Goal: Navigation & Orientation: Find specific page/section

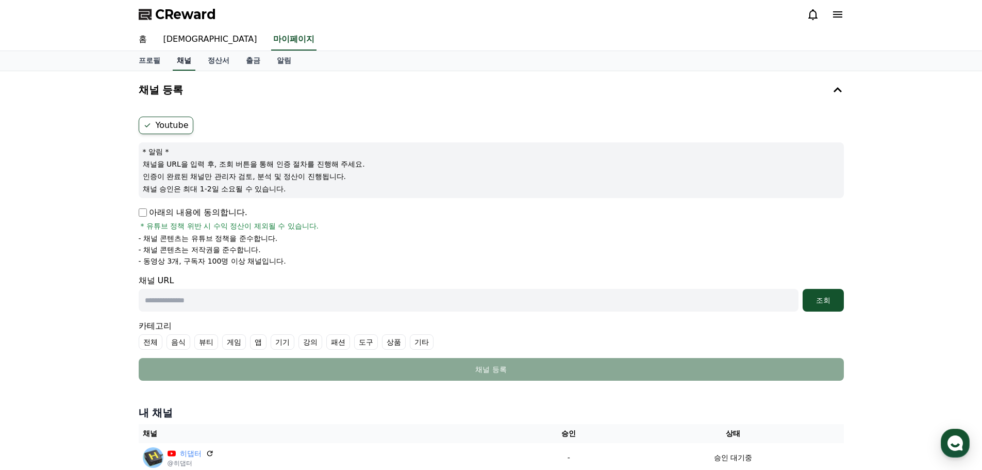
click at [186, 62] on link "채널" at bounding box center [184, 61] width 23 height 20
click at [152, 64] on link "프로필" at bounding box center [149, 61] width 38 height 20
select select "**********"
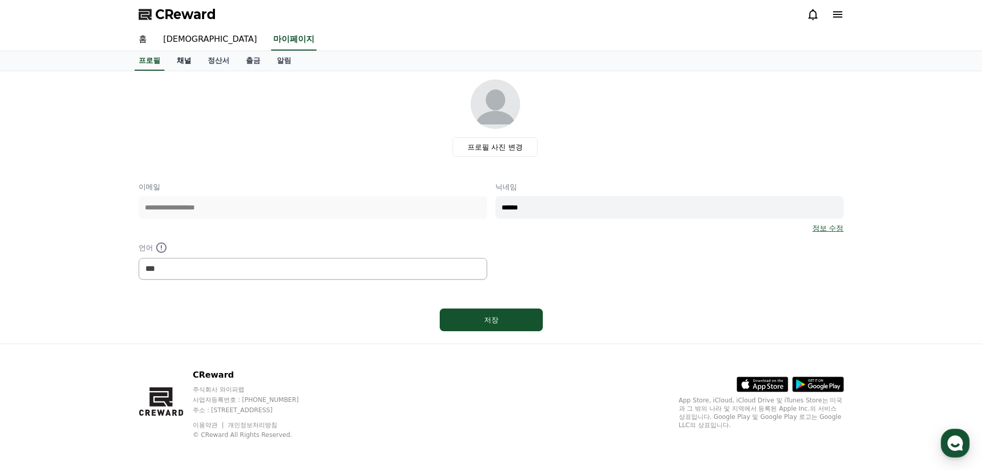
click at [192, 64] on link "채널" at bounding box center [184, 61] width 31 height 20
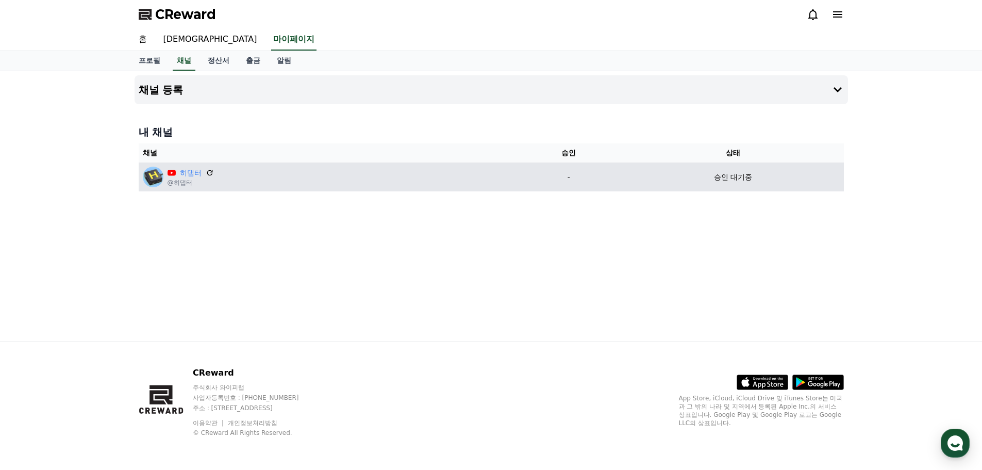
click at [736, 183] on td "승인 대기중" at bounding box center [733, 176] width 221 height 29
click at [753, 181] on div "승인 대기중" at bounding box center [733, 177] width 213 height 11
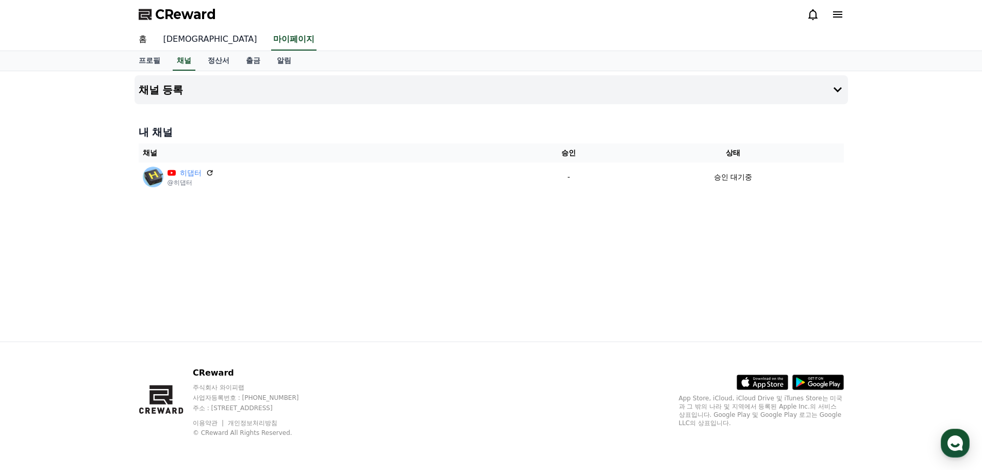
click at [167, 41] on link "[DEMOGRAPHIC_DATA]" at bounding box center [210, 40] width 110 height 22
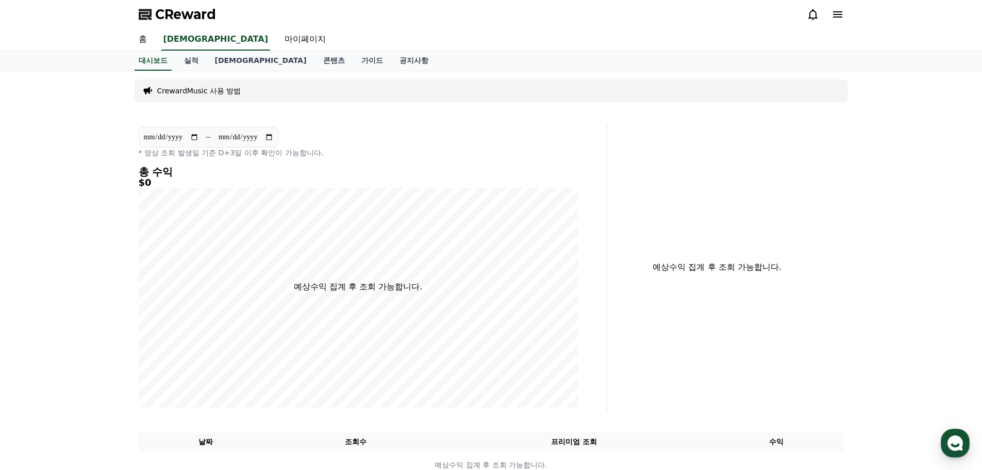
click at [148, 39] on link "홈" at bounding box center [142, 40] width 25 height 22
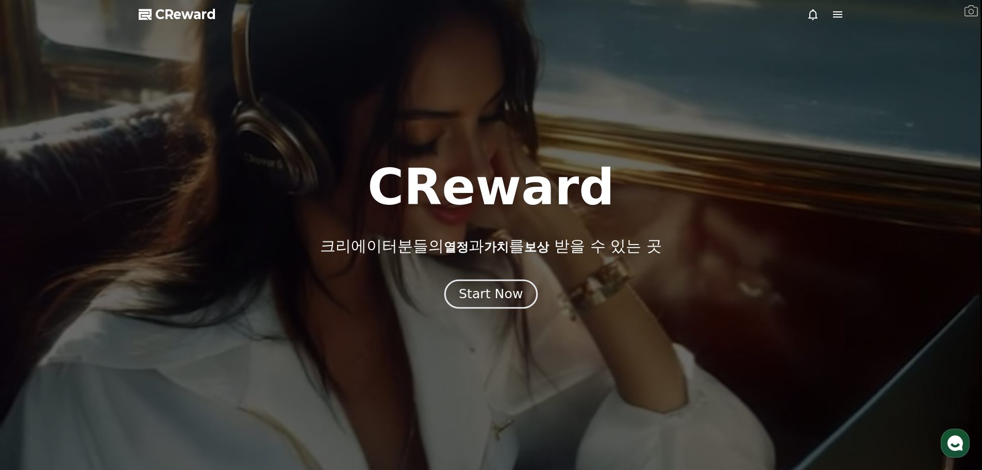
click at [494, 291] on div "Start Now" at bounding box center [491, 294] width 64 height 18
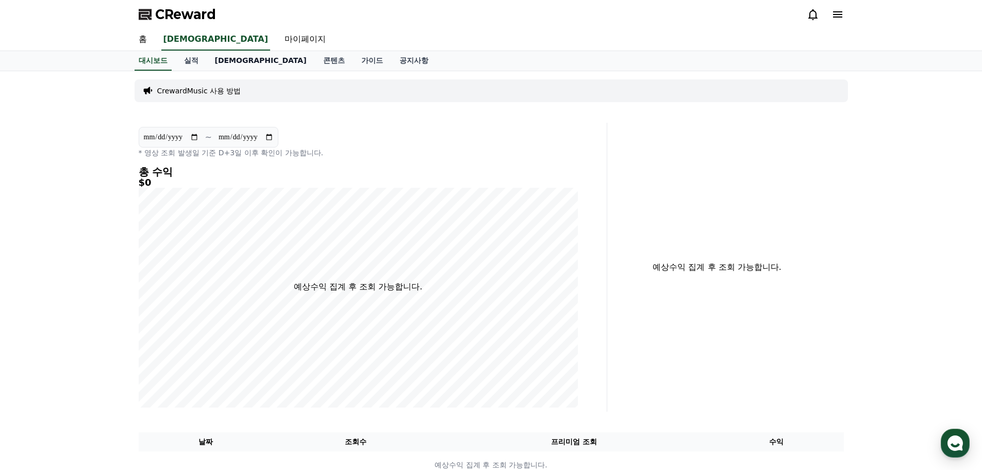
click at [218, 60] on link "[DEMOGRAPHIC_DATA]" at bounding box center [261, 61] width 108 height 20
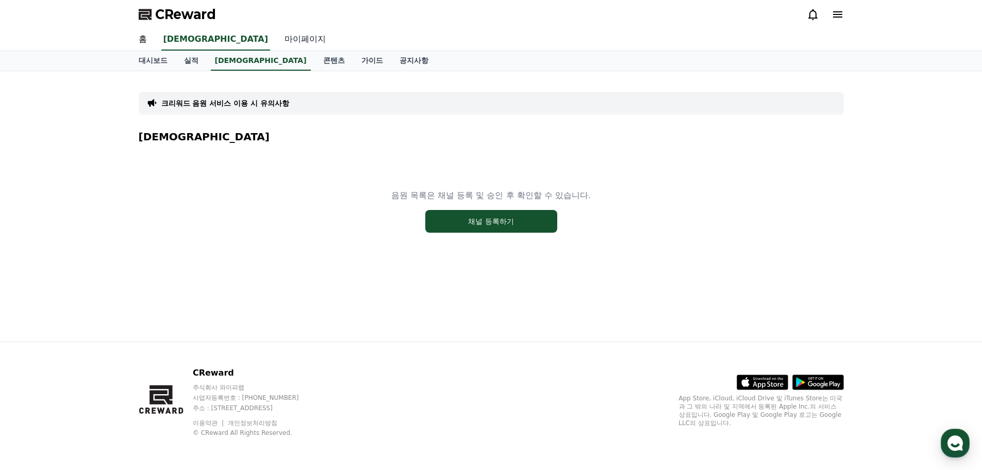
click at [276, 39] on link "마이페이지" at bounding box center [305, 40] width 58 height 22
select select "**********"
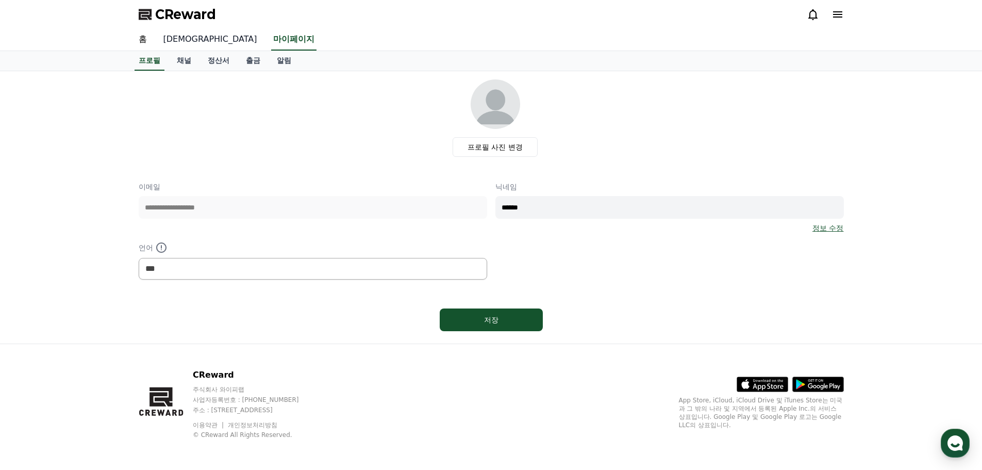
click at [181, 44] on link "[DEMOGRAPHIC_DATA]" at bounding box center [210, 40] width 110 height 22
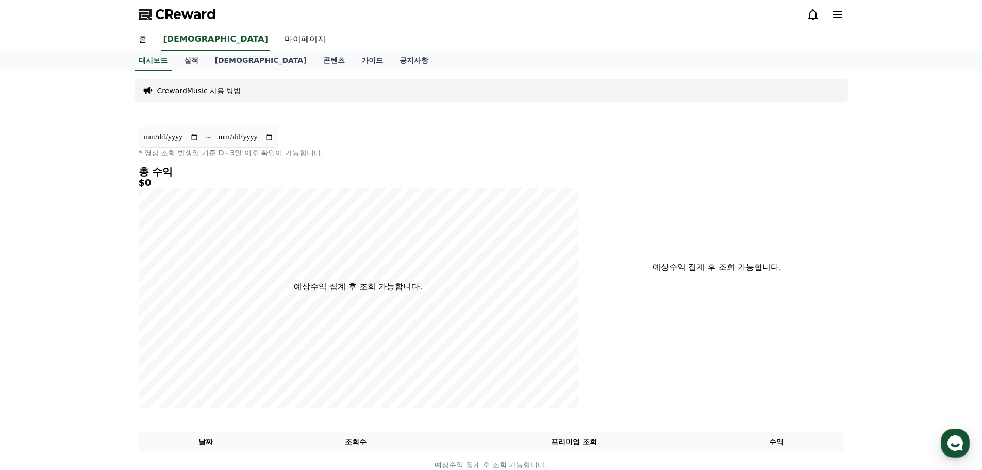
click at [276, 43] on link "마이페이지" at bounding box center [305, 40] width 58 height 22
select select "**********"
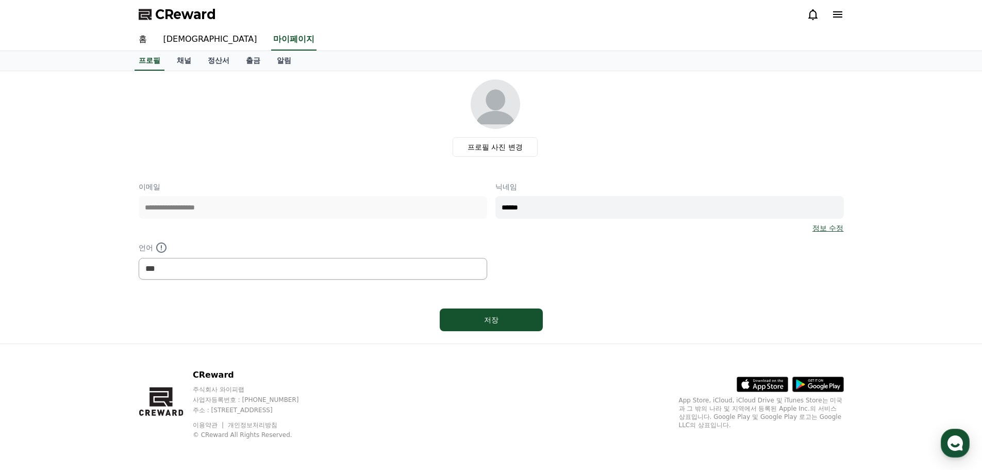
click at [194, 58] on link "채널" at bounding box center [184, 61] width 31 height 20
